Goal: Browse casually

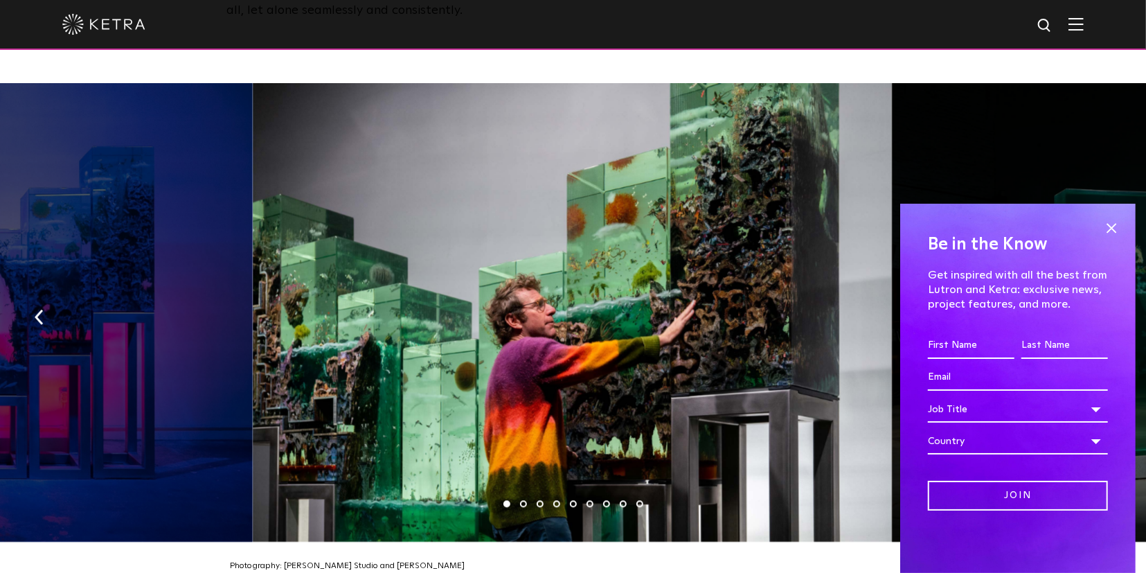
scroll to position [2206, 0]
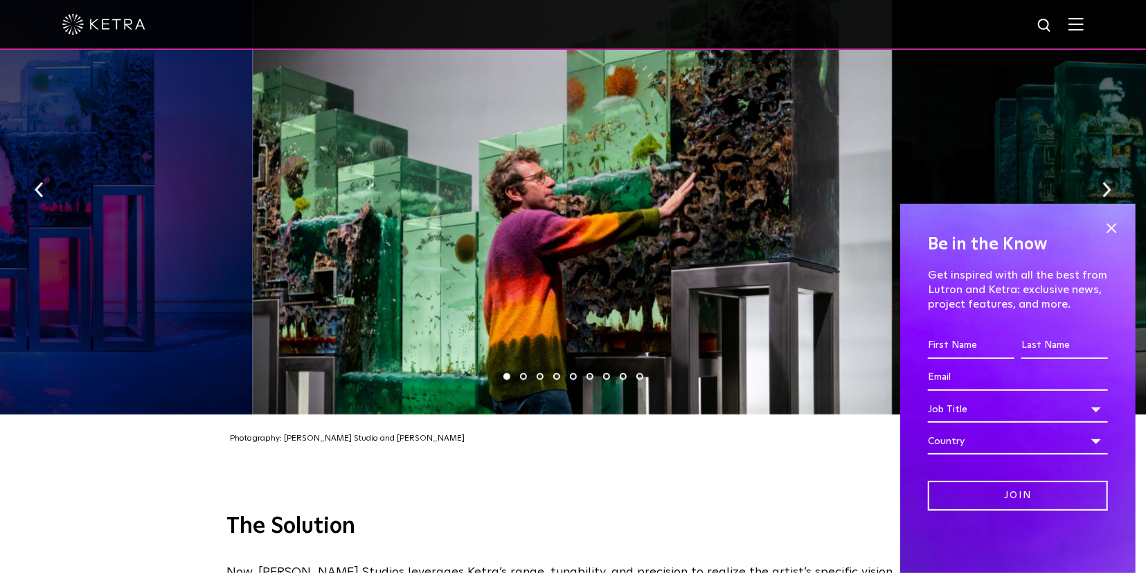
click at [519, 366] on ul "1 2 3 4 5 6 7 8 9" at bounding box center [573, 376] width 1146 height 20
click at [524, 373] on li "2" at bounding box center [523, 376] width 7 height 7
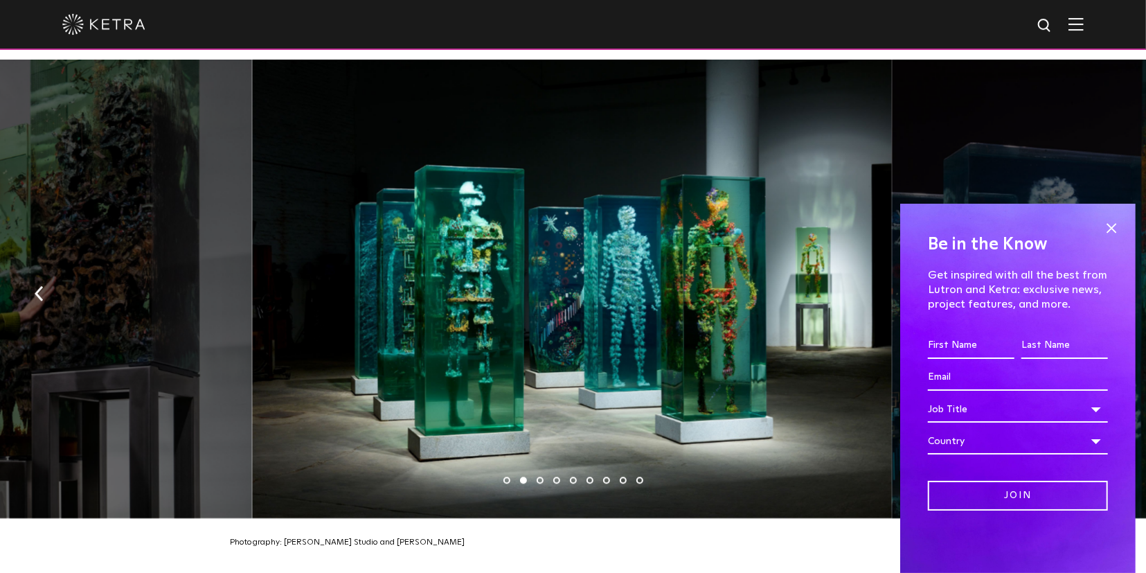
scroll to position [2062, 0]
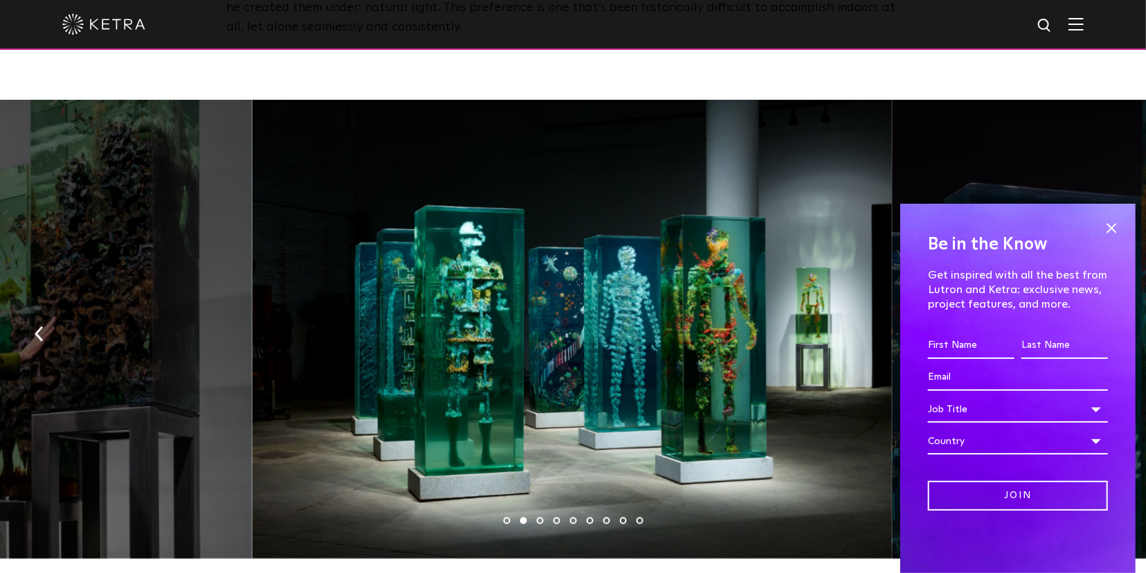
click at [539, 517] on li "3" at bounding box center [540, 520] width 7 height 7
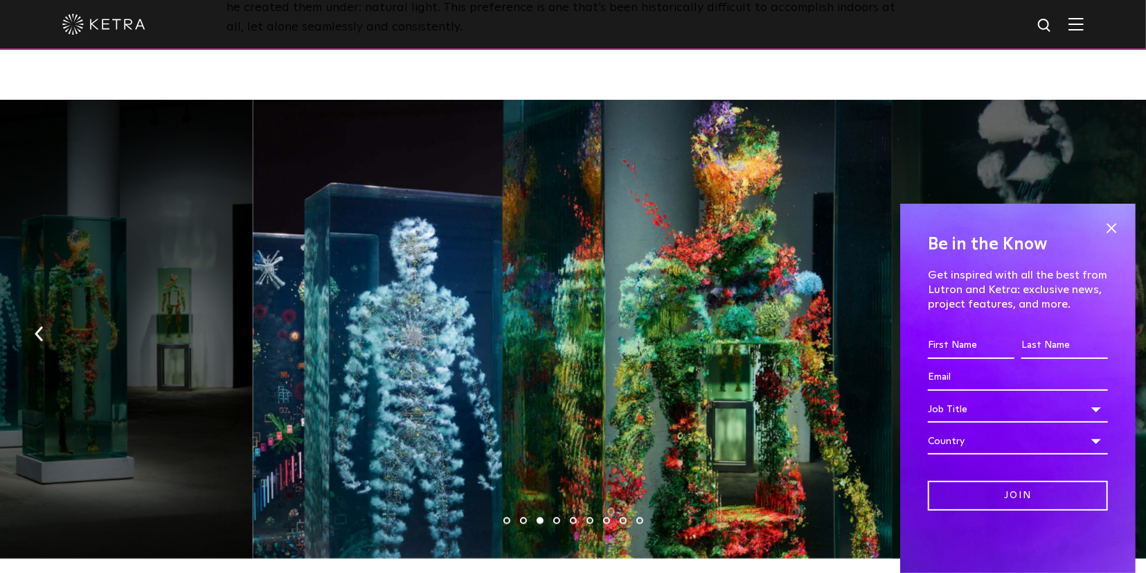
click at [558, 517] on li "4" at bounding box center [556, 520] width 7 height 7
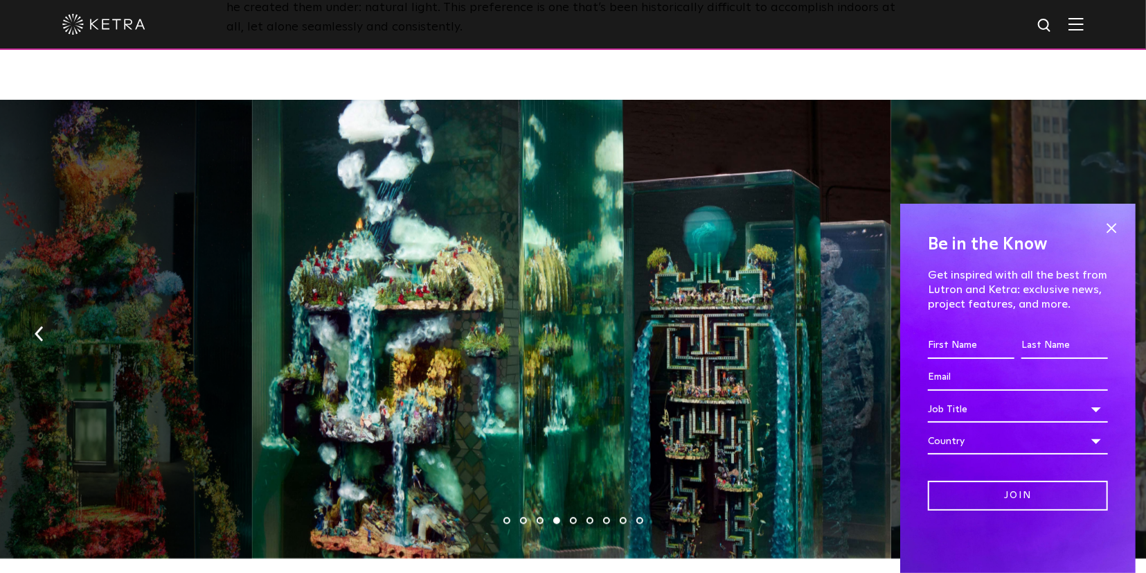
click at [573, 517] on li "5" at bounding box center [573, 520] width 7 height 7
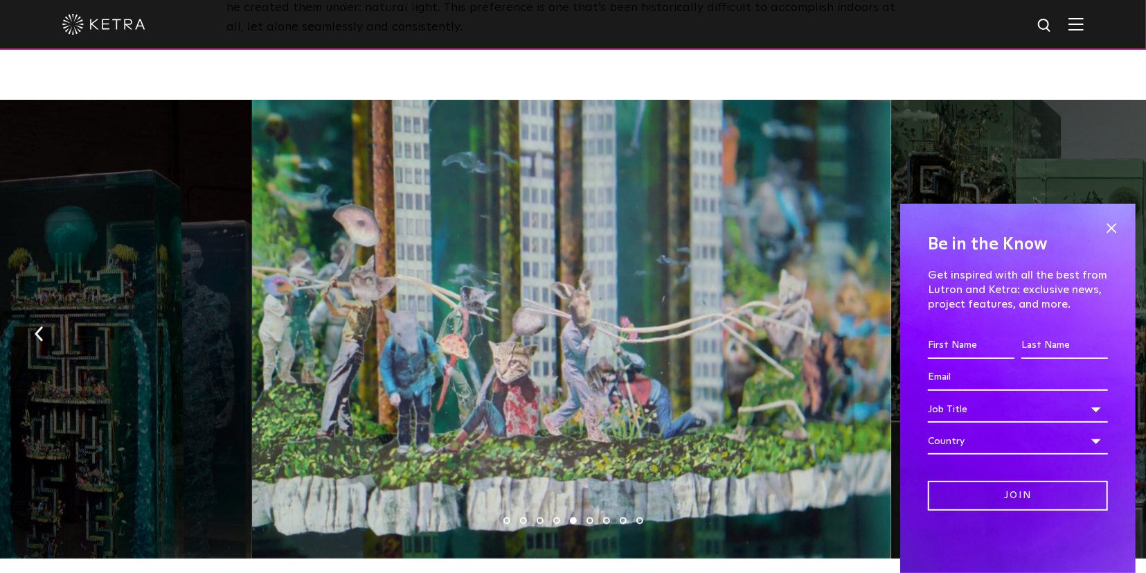
click at [589, 517] on li "6" at bounding box center [590, 520] width 7 height 7
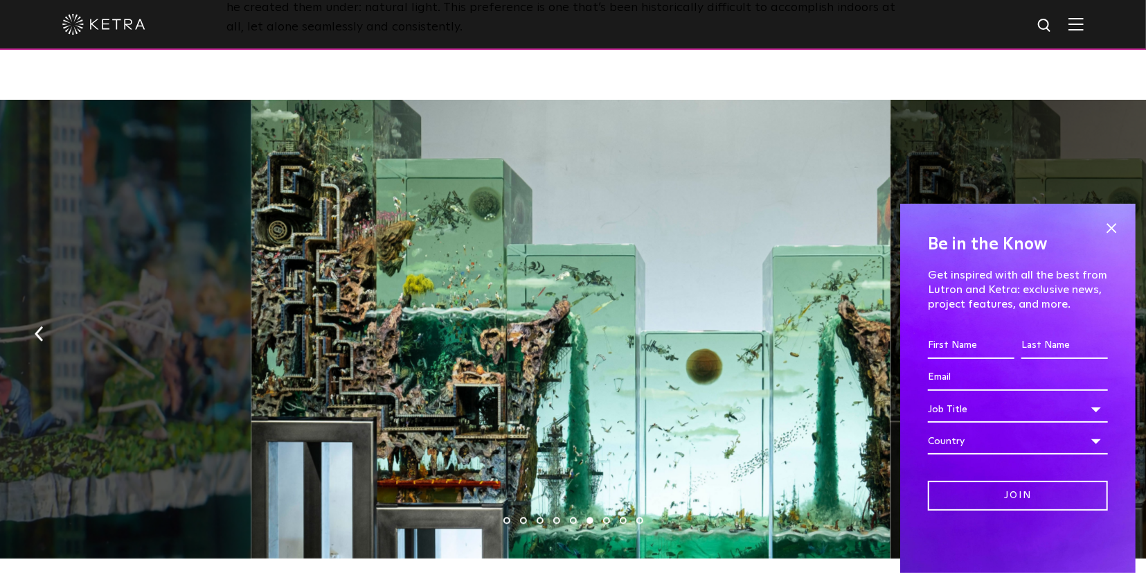
click at [614, 510] on ul "1 2 3 4 5 6 7 8 9" at bounding box center [573, 520] width 1146 height 20
click at [605, 517] on li "7" at bounding box center [606, 520] width 7 height 7
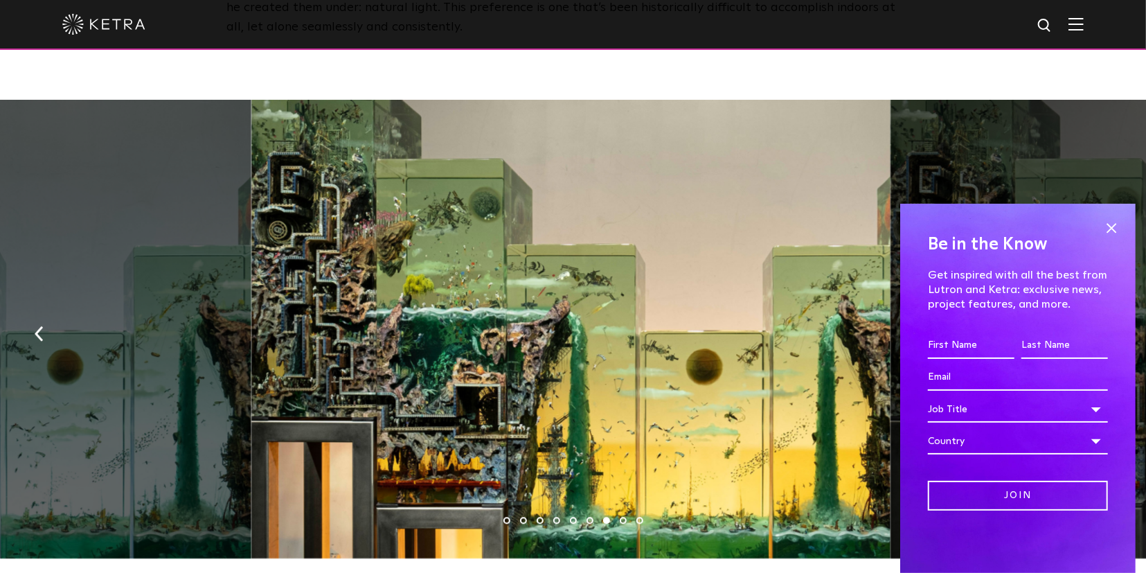
click at [623, 517] on li "8" at bounding box center [623, 520] width 7 height 7
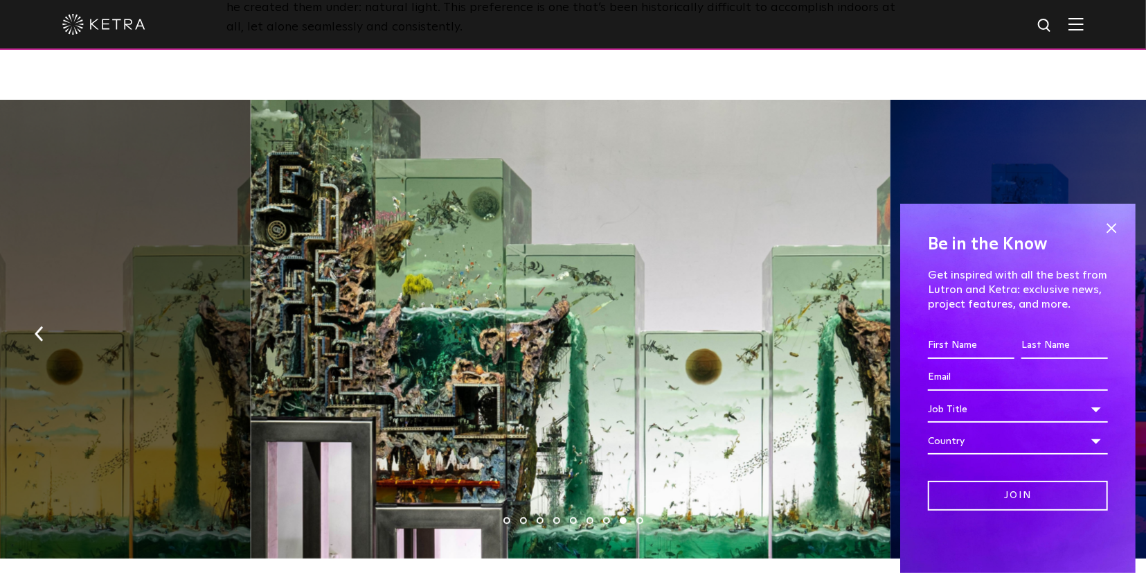
click at [638, 517] on li "9" at bounding box center [639, 520] width 7 height 7
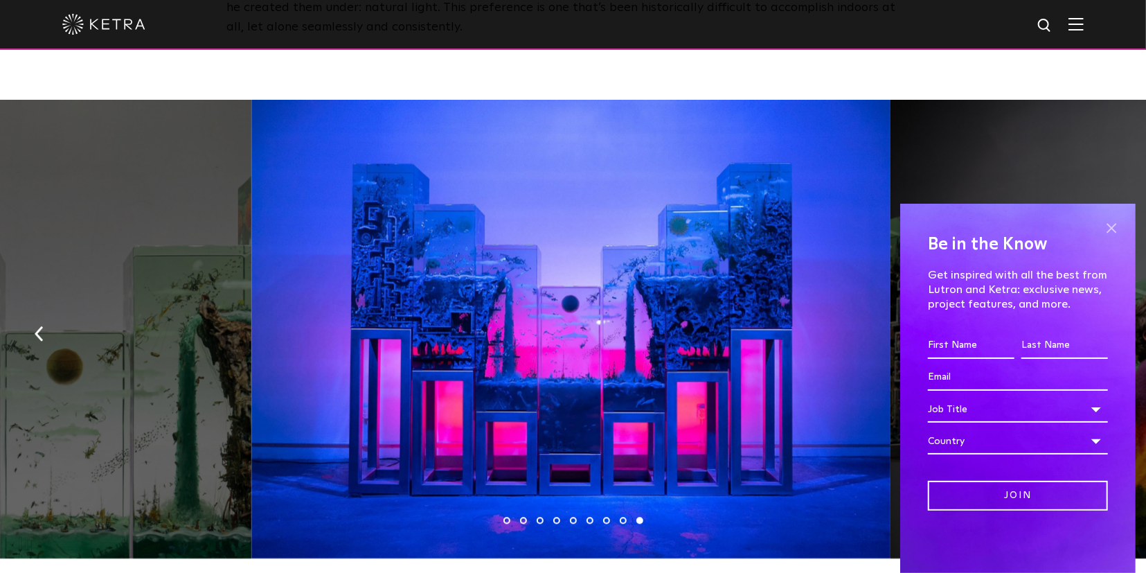
click at [1114, 224] on span at bounding box center [1111, 227] width 21 height 21
